Goal: Task Accomplishment & Management: Complete application form

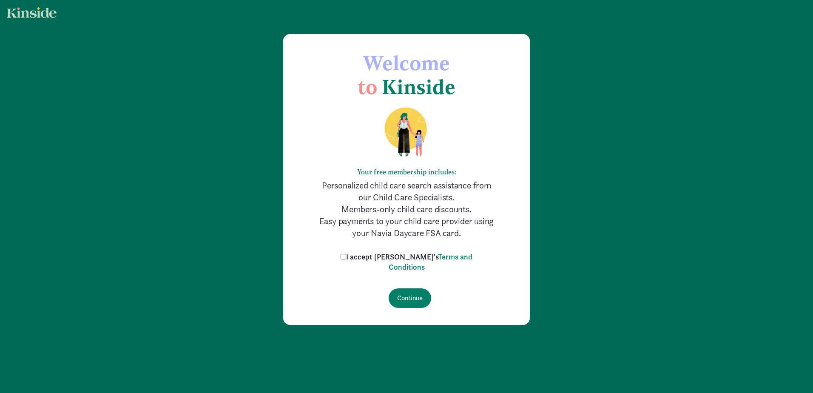
click at [364, 260] on label "I accept [PERSON_NAME]'s Terms and Conditions" at bounding box center [406, 262] width 136 height 20
click at [346, 259] on input "I accept [PERSON_NAME]'s Terms and Conditions" at bounding box center [344, 257] width 6 height 6
checkbox input "true"
click at [414, 303] on input "Continue" at bounding box center [410, 298] width 43 height 20
